Goal: Task Accomplishment & Management: Complete application form

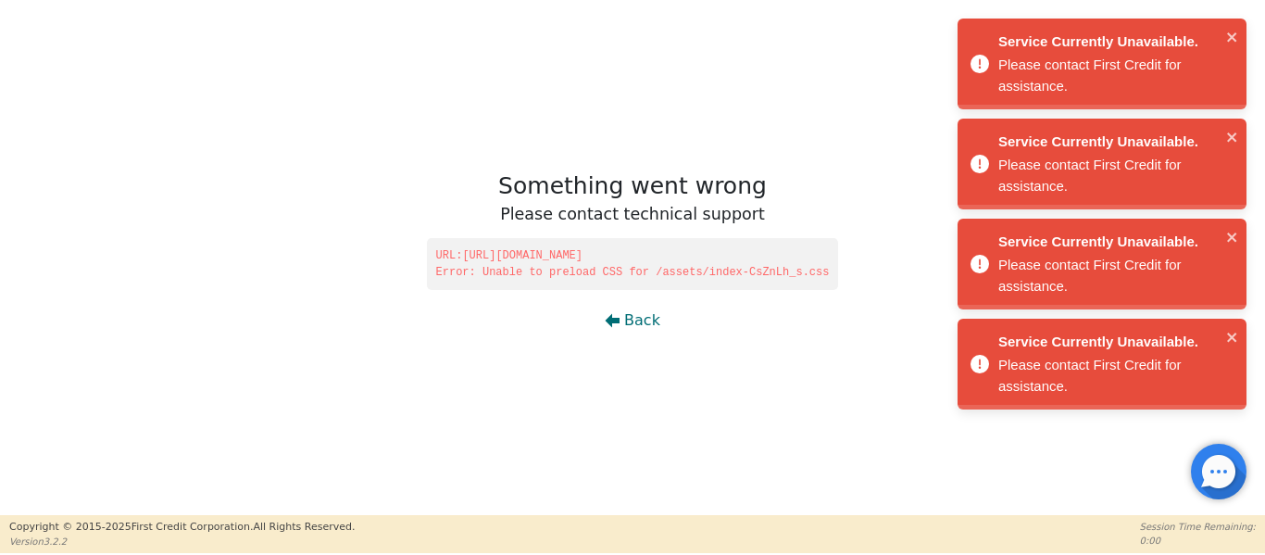
click at [636, 321] on span "Back" at bounding box center [642, 320] width 36 height 22
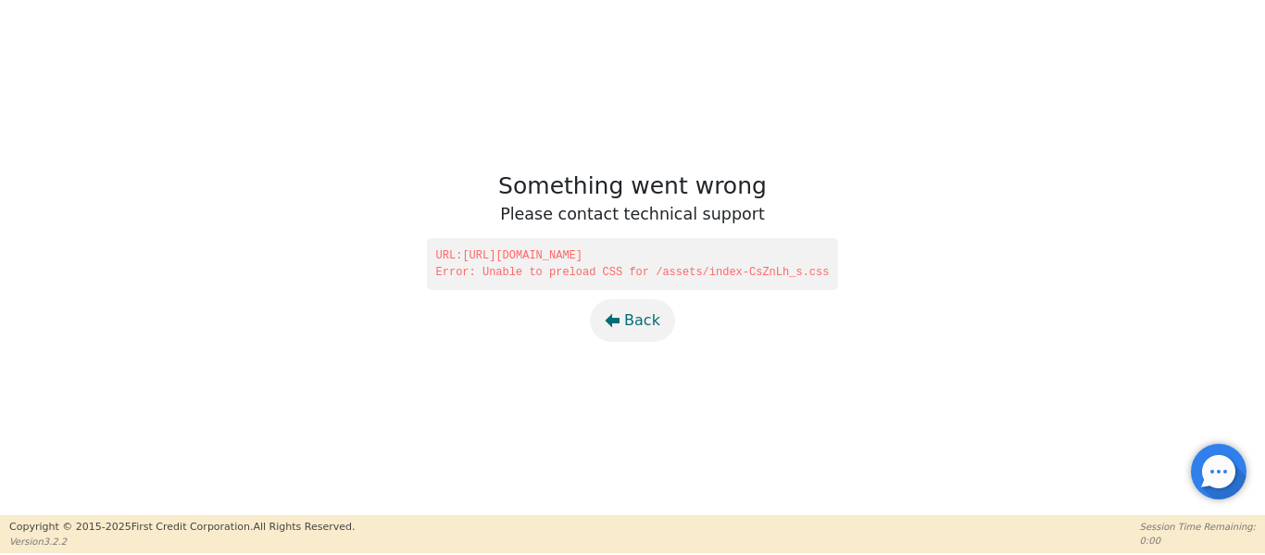
click at [636, 316] on span "Back" at bounding box center [642, 320] width 36 height 22
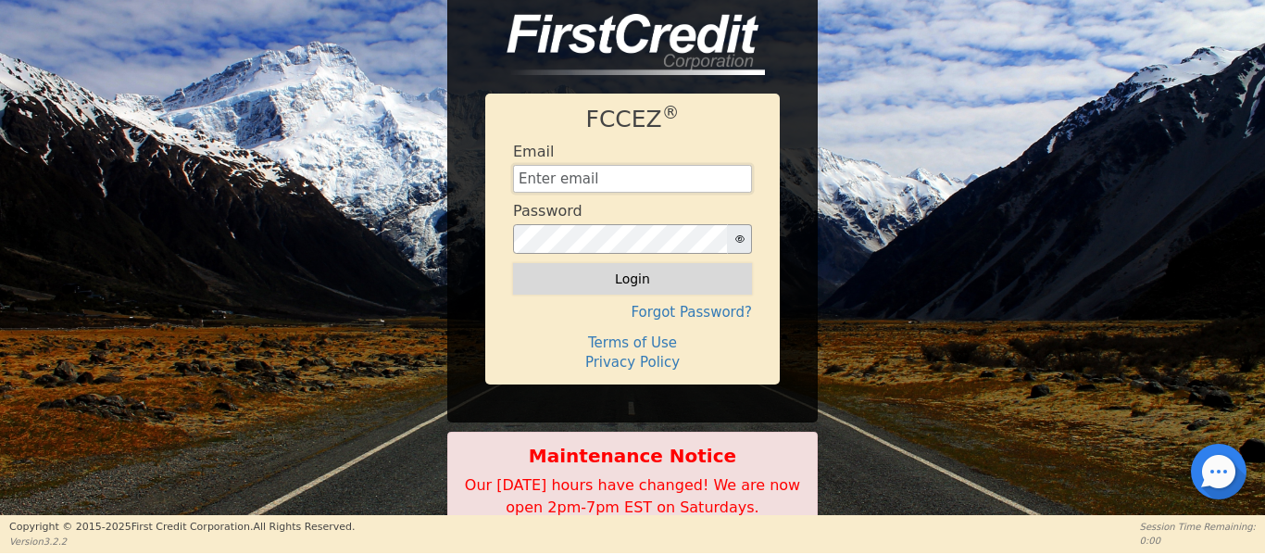
type input "[EMAIL_ADDRESS][DOMAIN_NAME]"
click at [637, 288] on button "Login" at bounding box center [632, 278] width 239 height 31
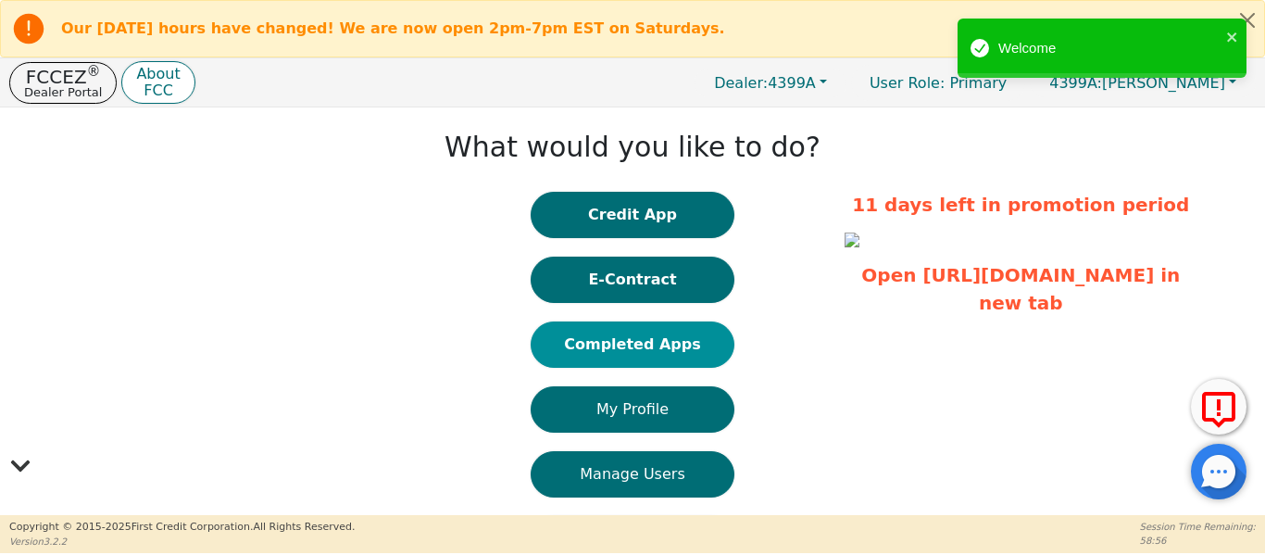
click at [628, 348] on button "Completed Apps" at bounding box center [633, 344] width 204 height 46
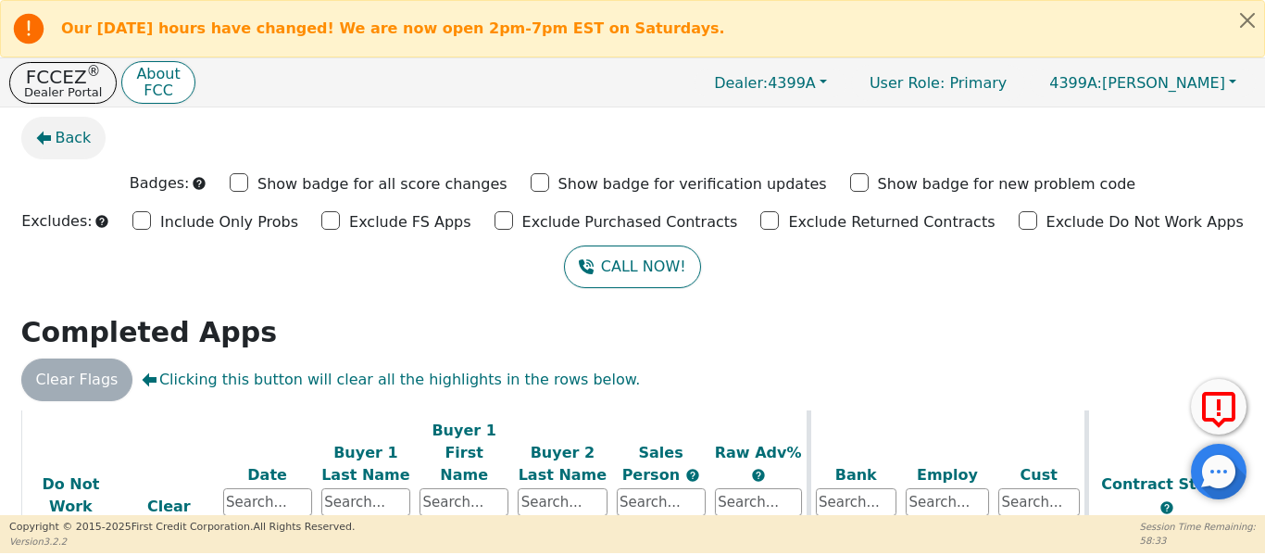
click at [63, 135] on span "Back" at bounding box center [74, 138] width 36 height 22
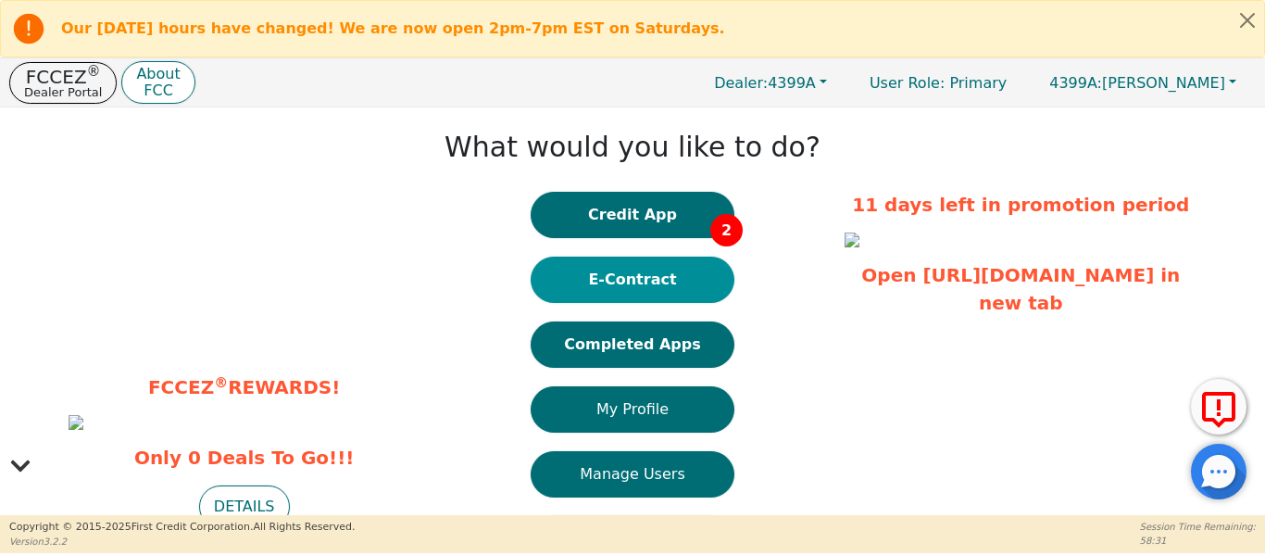
click at [596, 275] on button "E-Contract" at bounding box center [633, 280] width 204 height 46
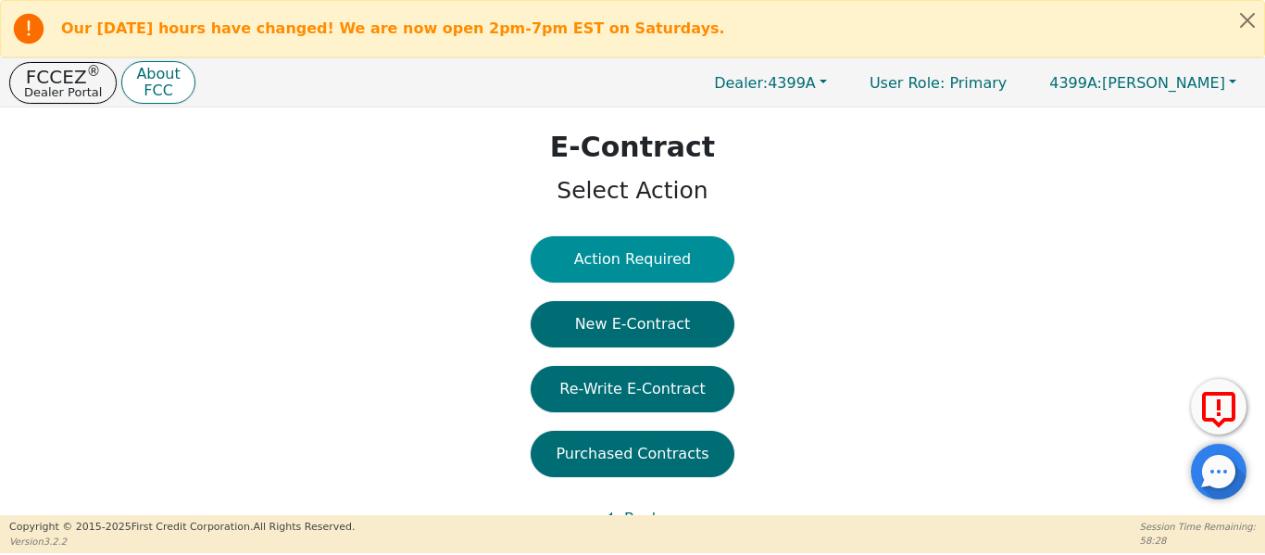
click at [563, 274] on button "Action Required" at bounding box center [633, 259] width 204 height 46
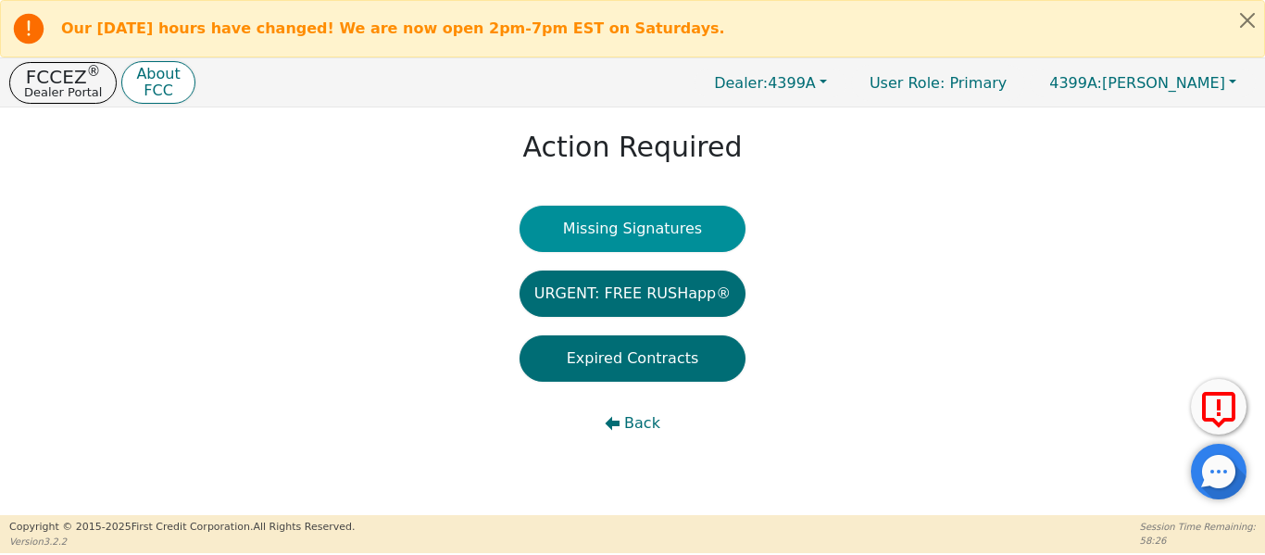
click at [592, 231] on button "Missing Signatures" at bounding box center [633, 229] width 227 height 46
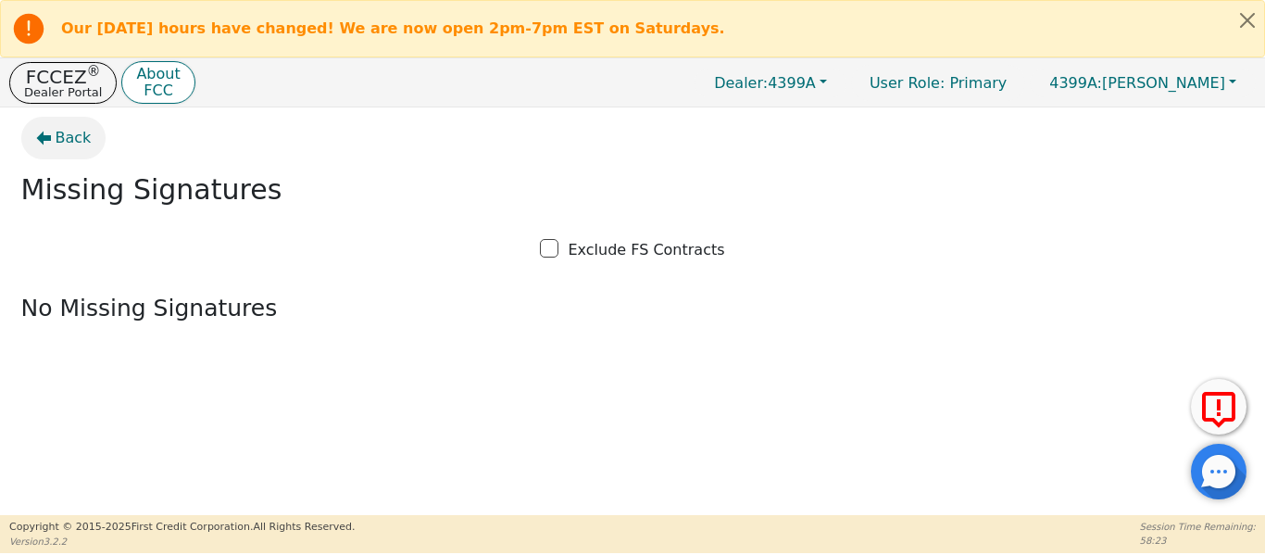
click at [70, 144] on span "Back" at bounding box center [74, 138] width 36 height 22
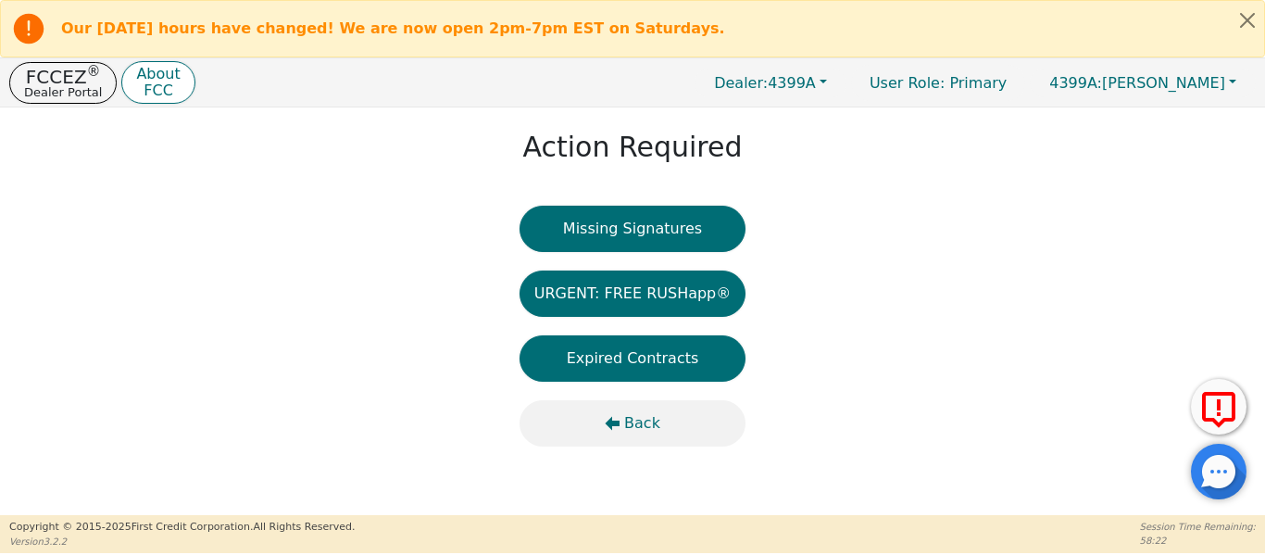
click at [648, 408] on button "Back" at bounding box center [633, 423] width 227 height 46
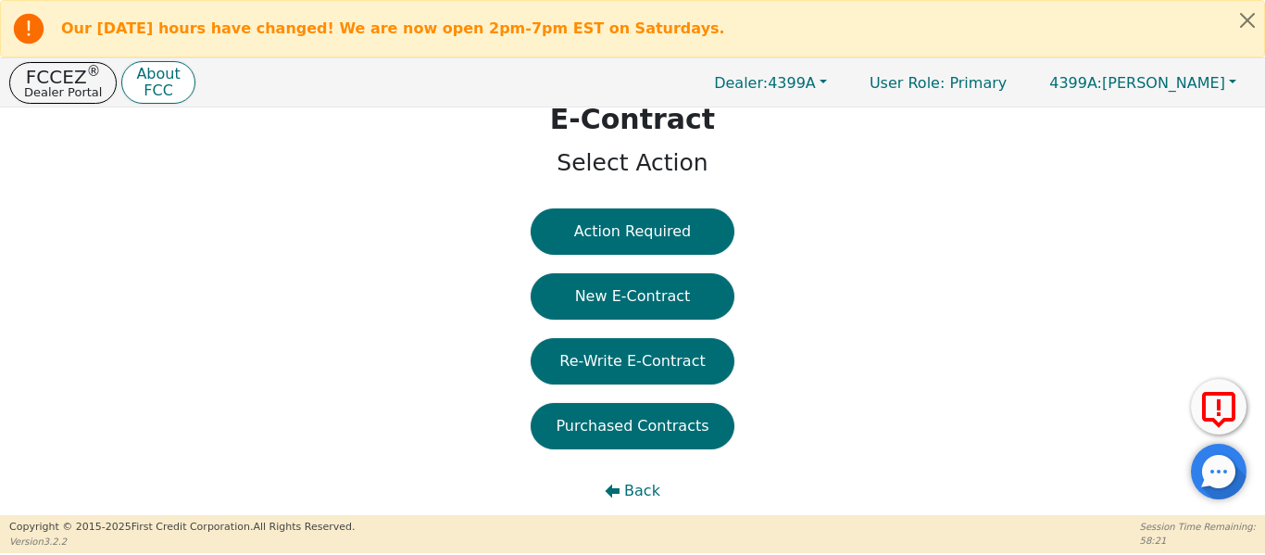
scroll to position [55, 0]
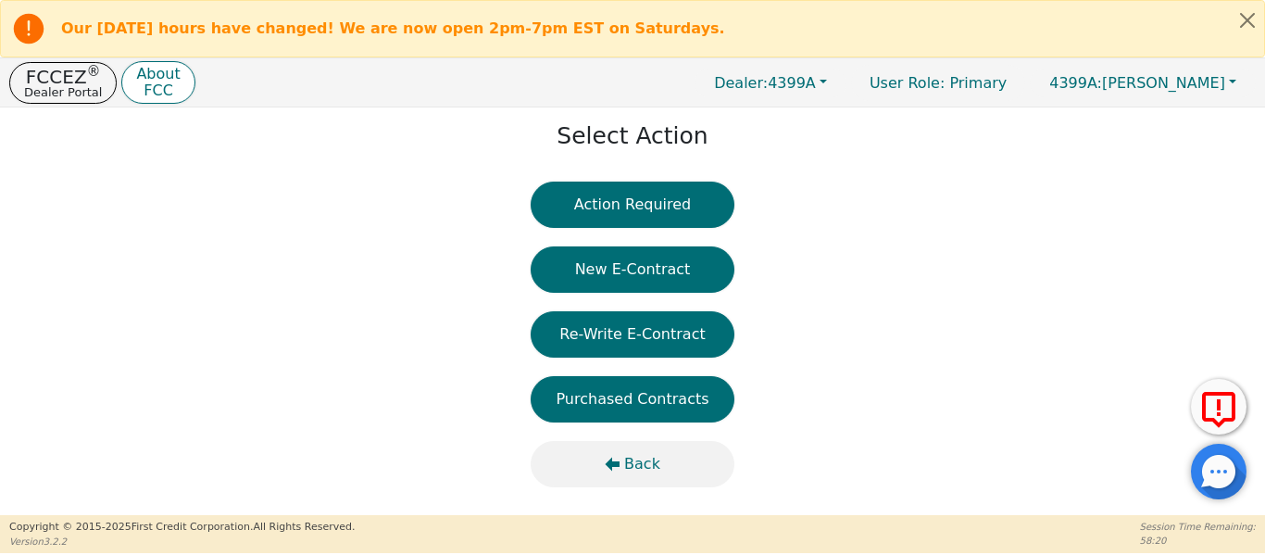
click at [642, 453] on span "Back" at bounding box center [642, 464] width 36 height 22
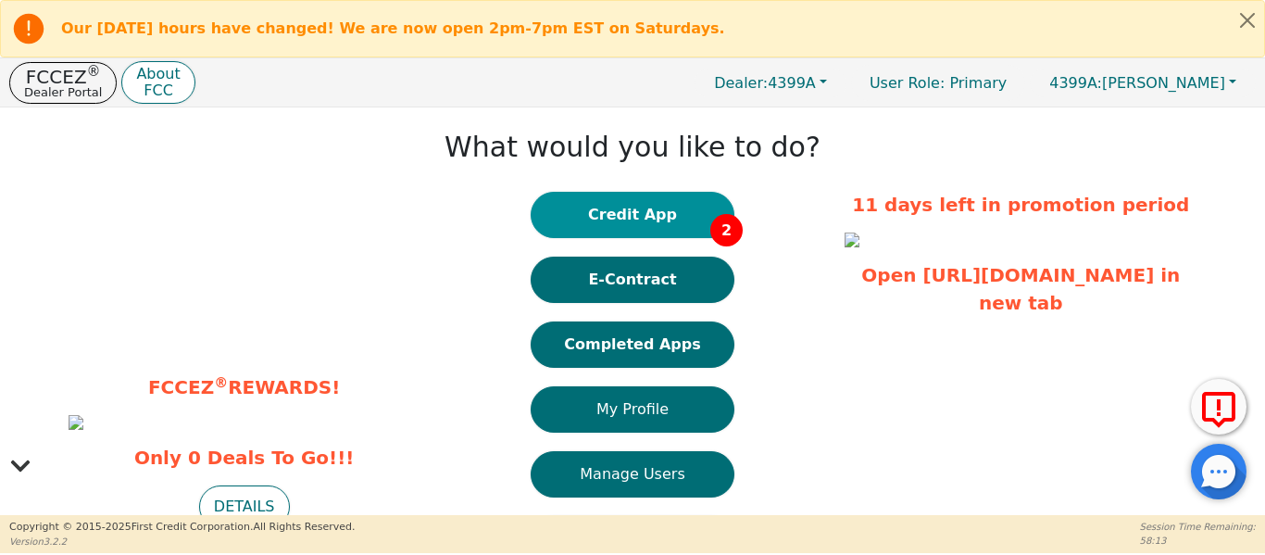
click at [600, 220] on button "Credit App 2" at bounding box center [633, 215] width 204 height 46
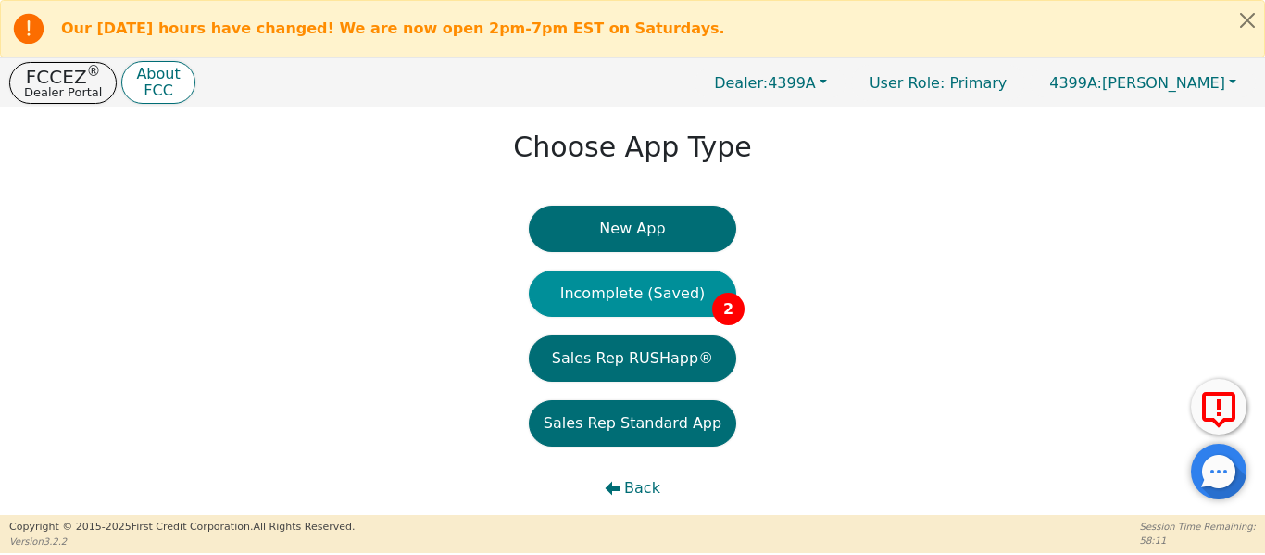
click at [598, 287] on button "Incomplete (Saved) 2" at bounding box center [632, 293] width 207 height 46
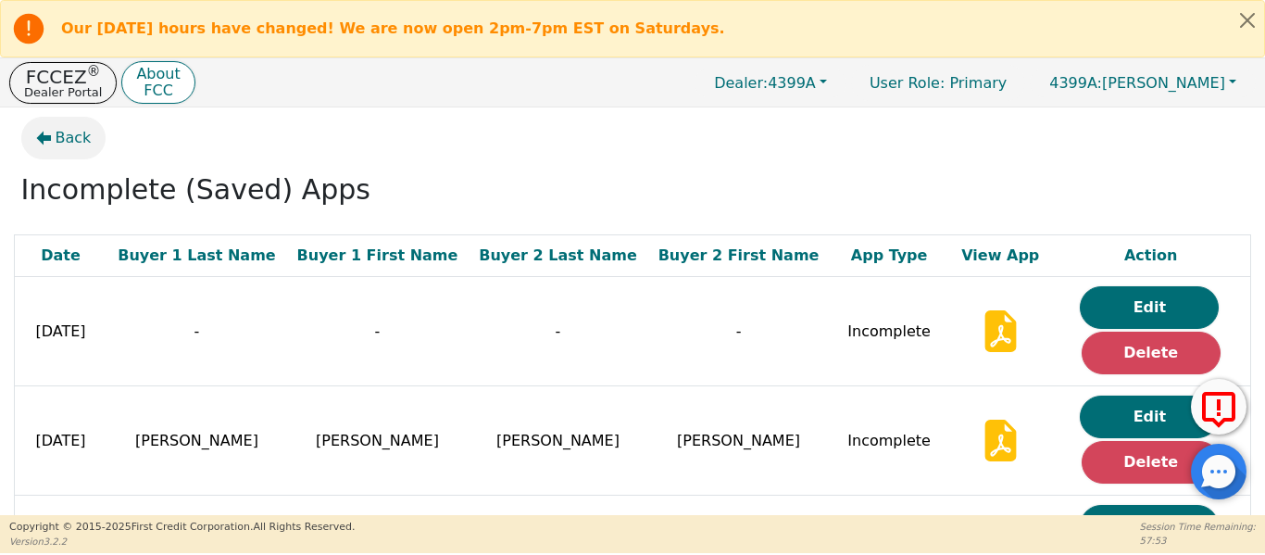
click at [74, 142] on span "Back" at bounding box center [74, 138] width 36 height 22
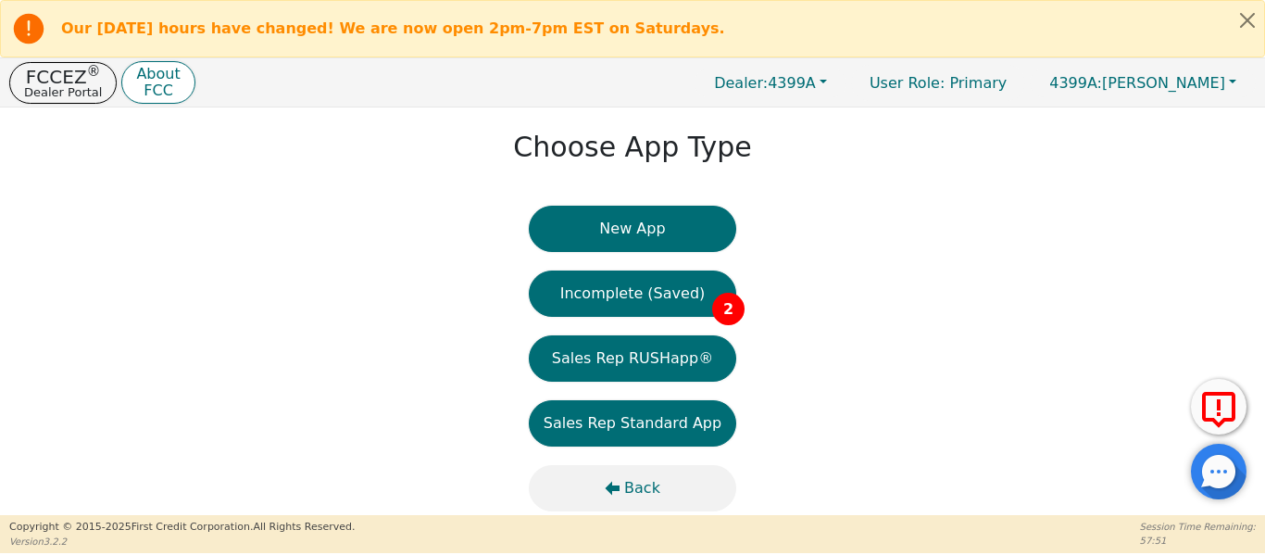
click at [648, 493] on span "Back" at bounding box center [642, 488] width 36 height 22
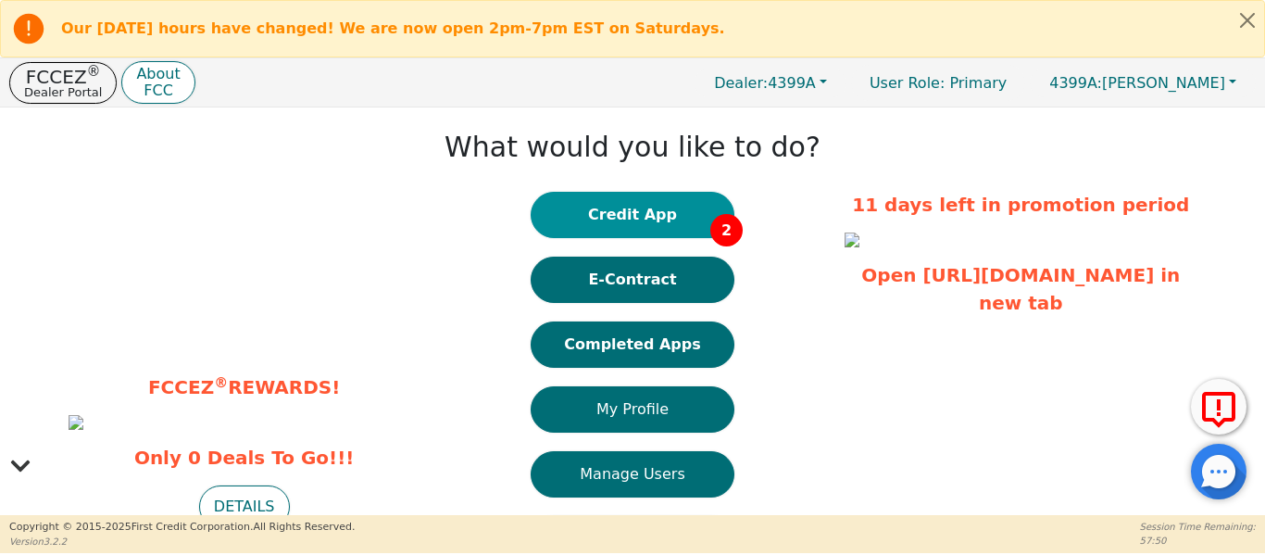
click at [573, 220] on button "Credit App 2" at bounding box center [633, 215] width 204 height 46
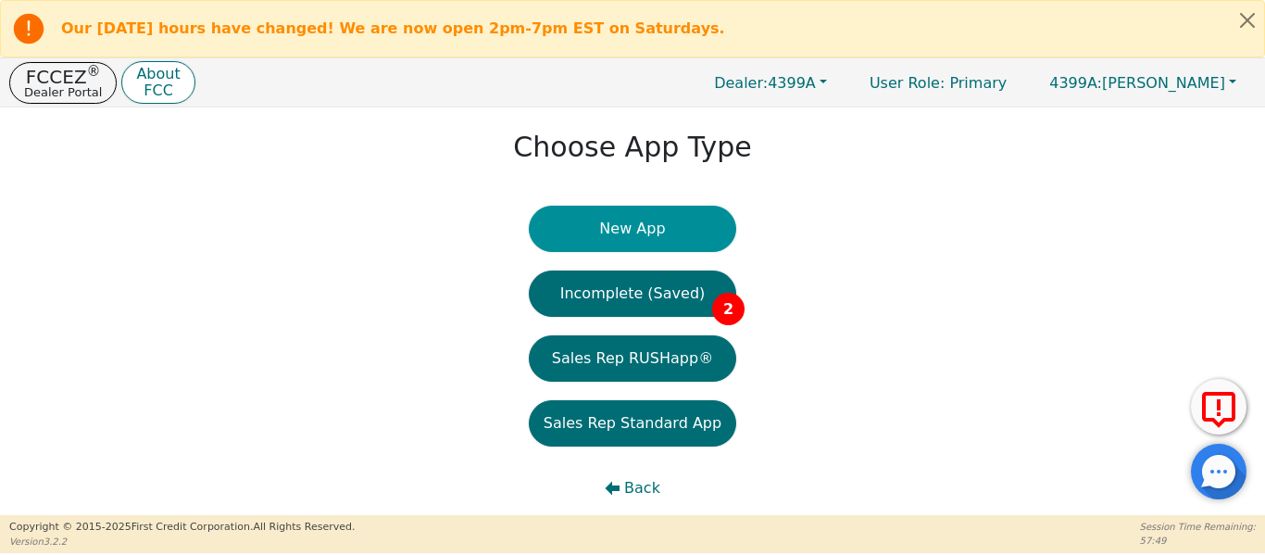
click at [574, 224] on button "New App" at bounding box center [632, 229] width 207 height 46
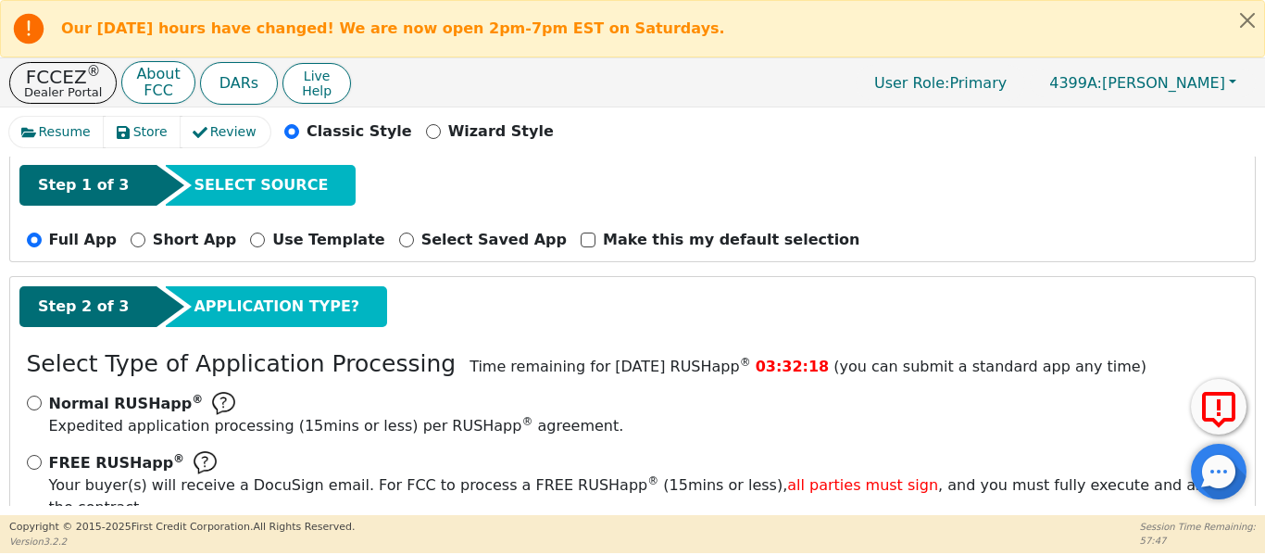
scroll to position [262, 0]
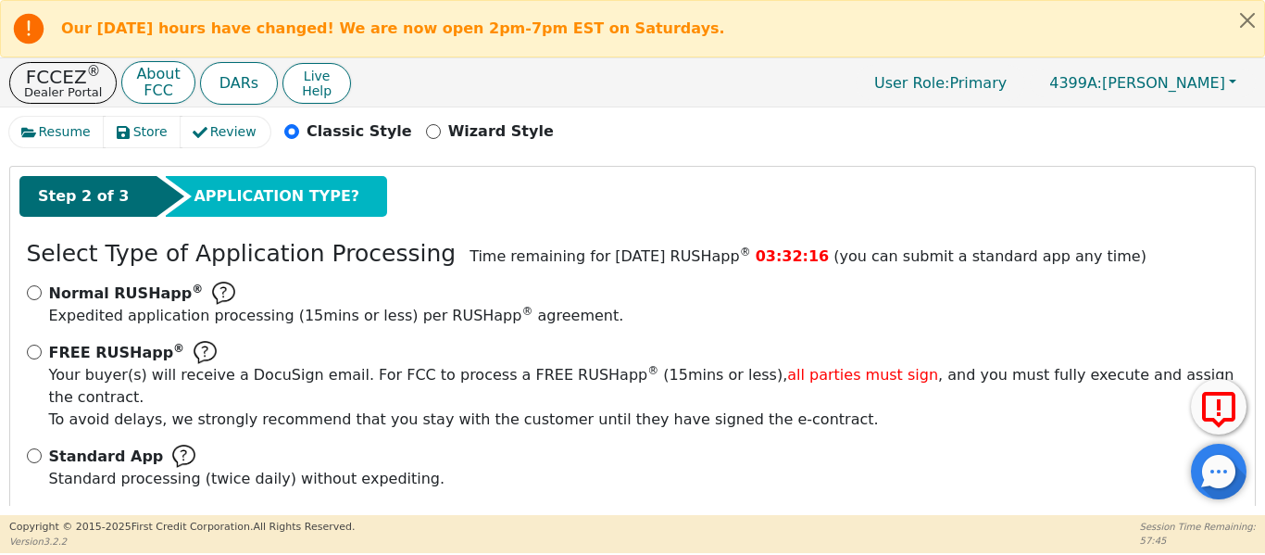
drag, startPoint x: 36, startPoint y: 343, endPoint x: 31, endPoint y: 352, distance: 10.4
click at [31, 351] on div "FREE RUSHapp ® Your buyer(s) will receive a DocuSign email. For FCC to process …" at bounding box center [633, 386] width 1212 height 90
click at [31, 352] on input "FREE RUSHapp ® Your buyer(s) will receive a DocuSign email. For FCC to process …" at bounding box center [34, 352] width 15 height 15
radio input "true"
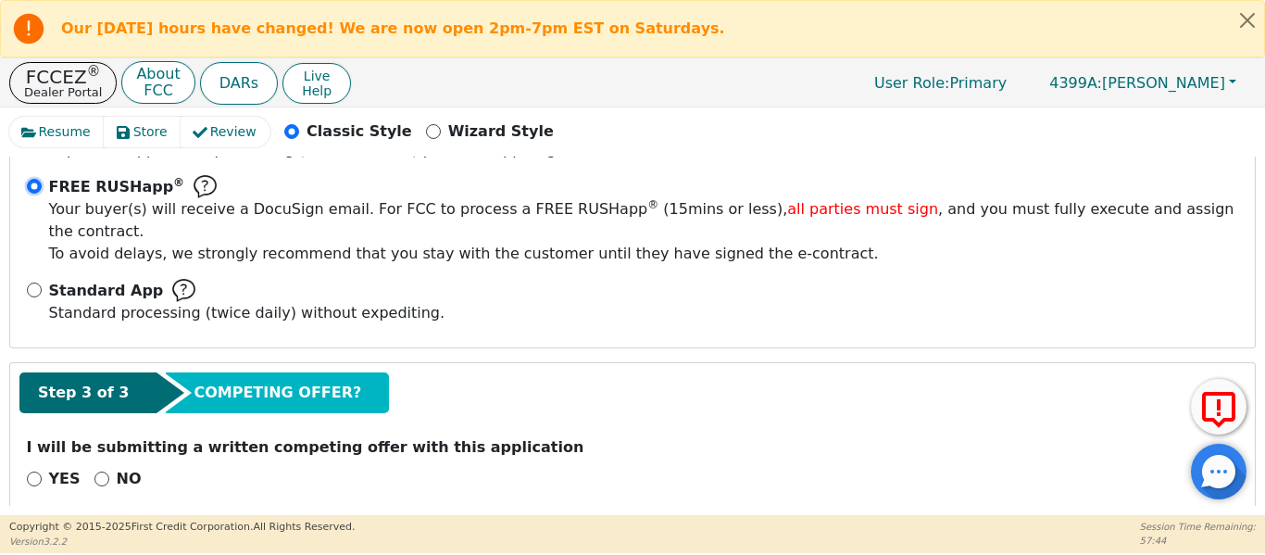
scroll to position [430, 0]
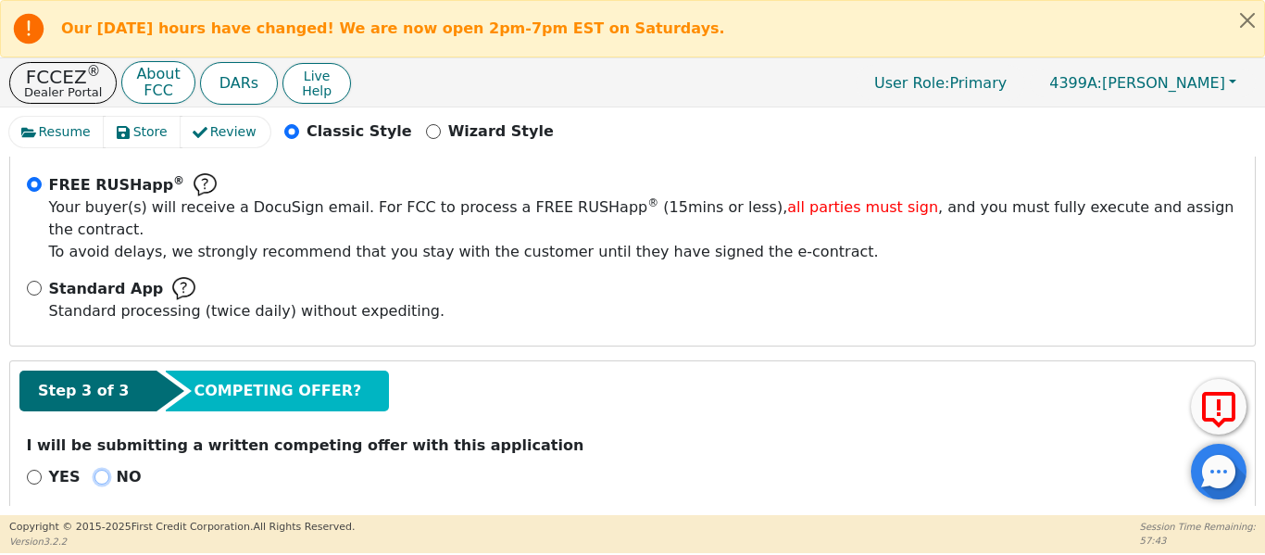
click at [94, 470] on input "NO" at bounding box center [101, 477] width 15 height 15
radio input "true"
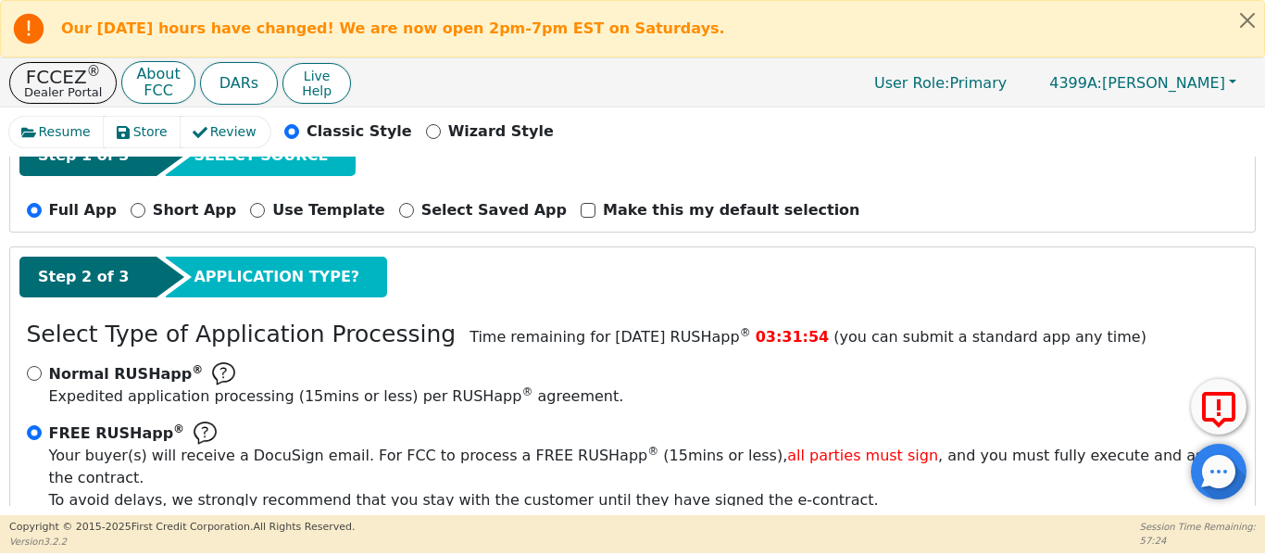
scroll to position [121, 0]
